Goal: Task Accomplishment & Management: Manage account settings

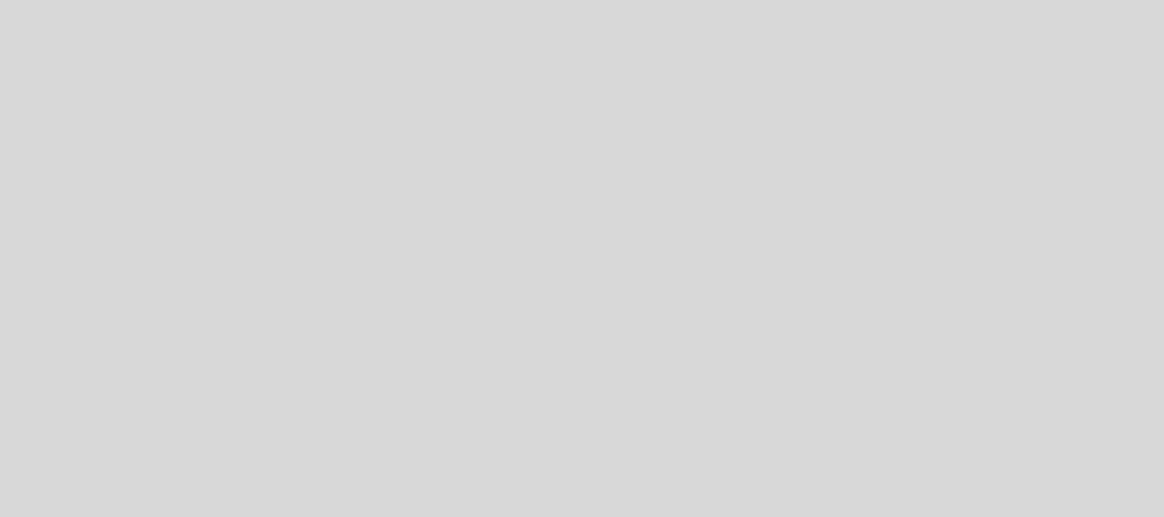
select select "es"
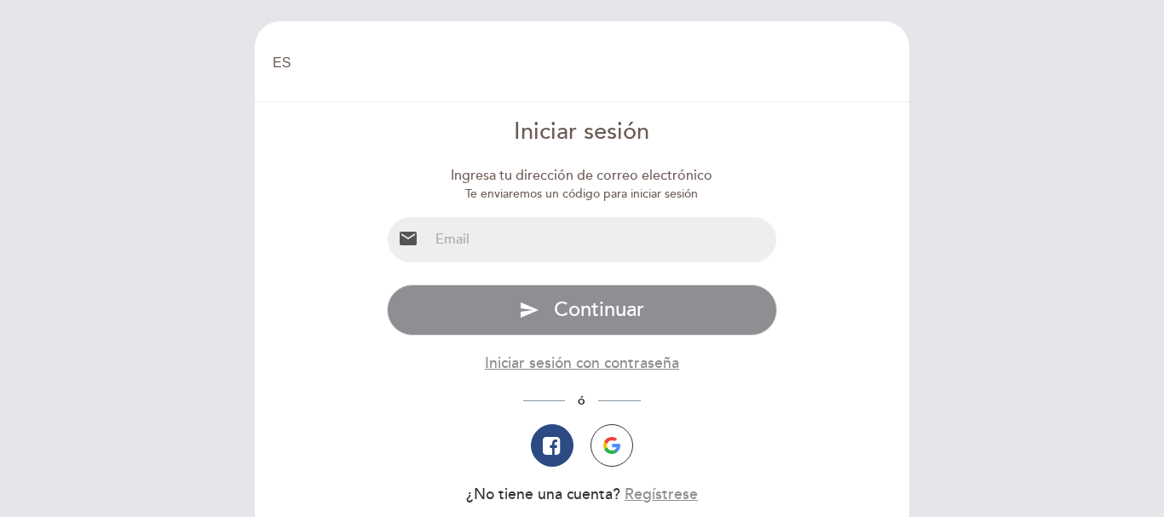
click at [457, 240] on input "email" at bounding box center [603, 239] width 348 height 45
type input "[PERSON_NAME][EMAIL_ADDRESS][PERSON_NAME][DOMAIN_NAME]"
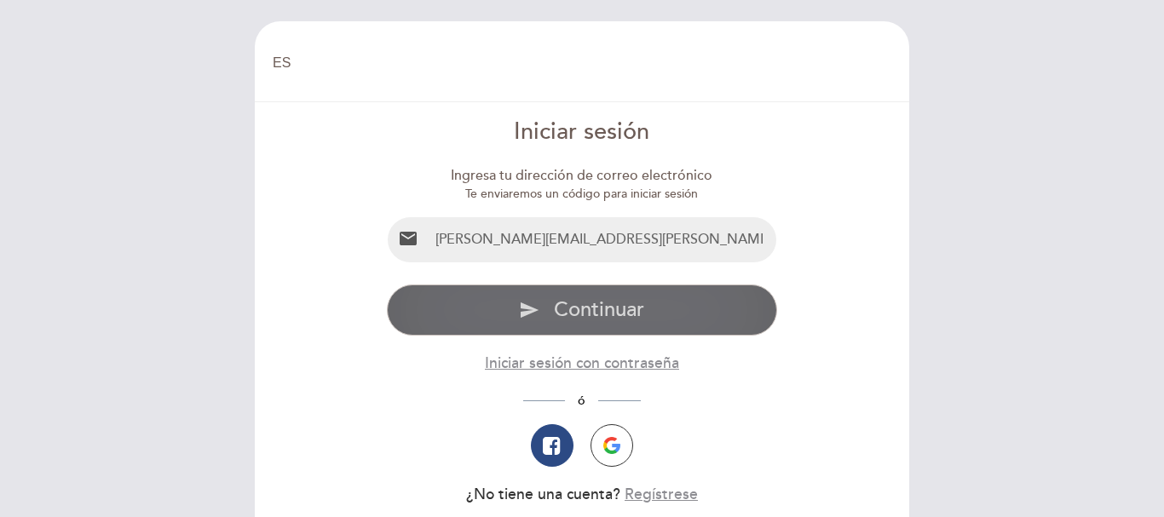
click at [592, 312] on span "Continuar" at bounding box center [599, 309] width 90 height 25
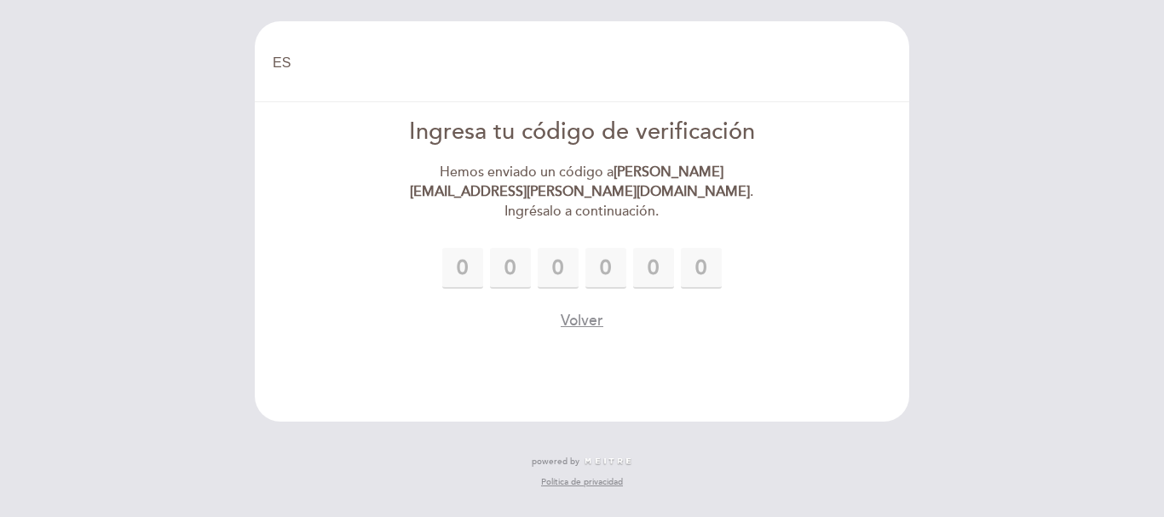
type input "8"
type input "3"
type input "0"
type input "6"
type input "1"
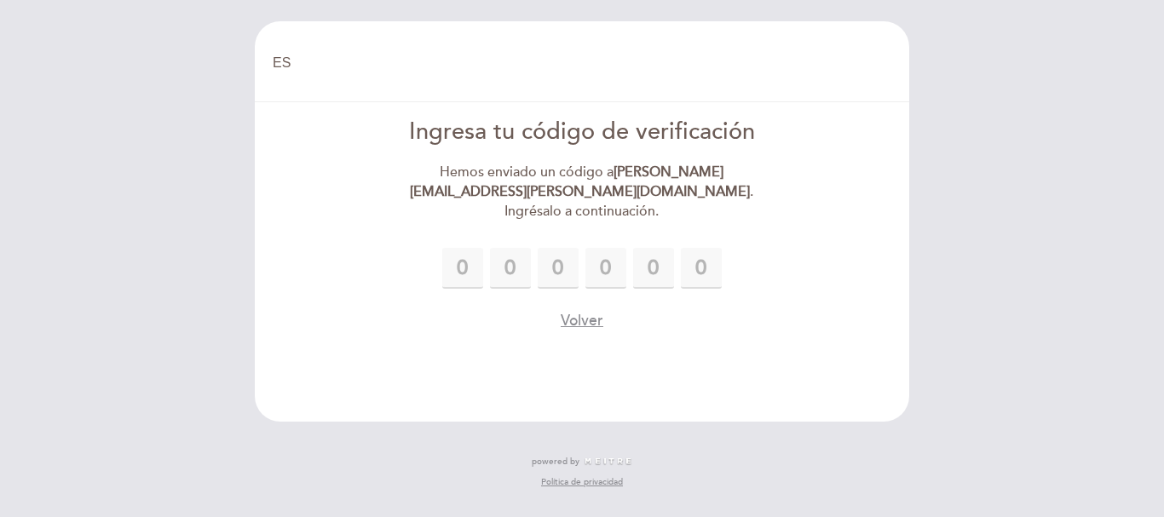
type input "0"
click at [584, 310] on button "Volver" at bounding box center [582, 320] width 43 height 21
